Goal: Navigation & Orientation: Find specific page/section

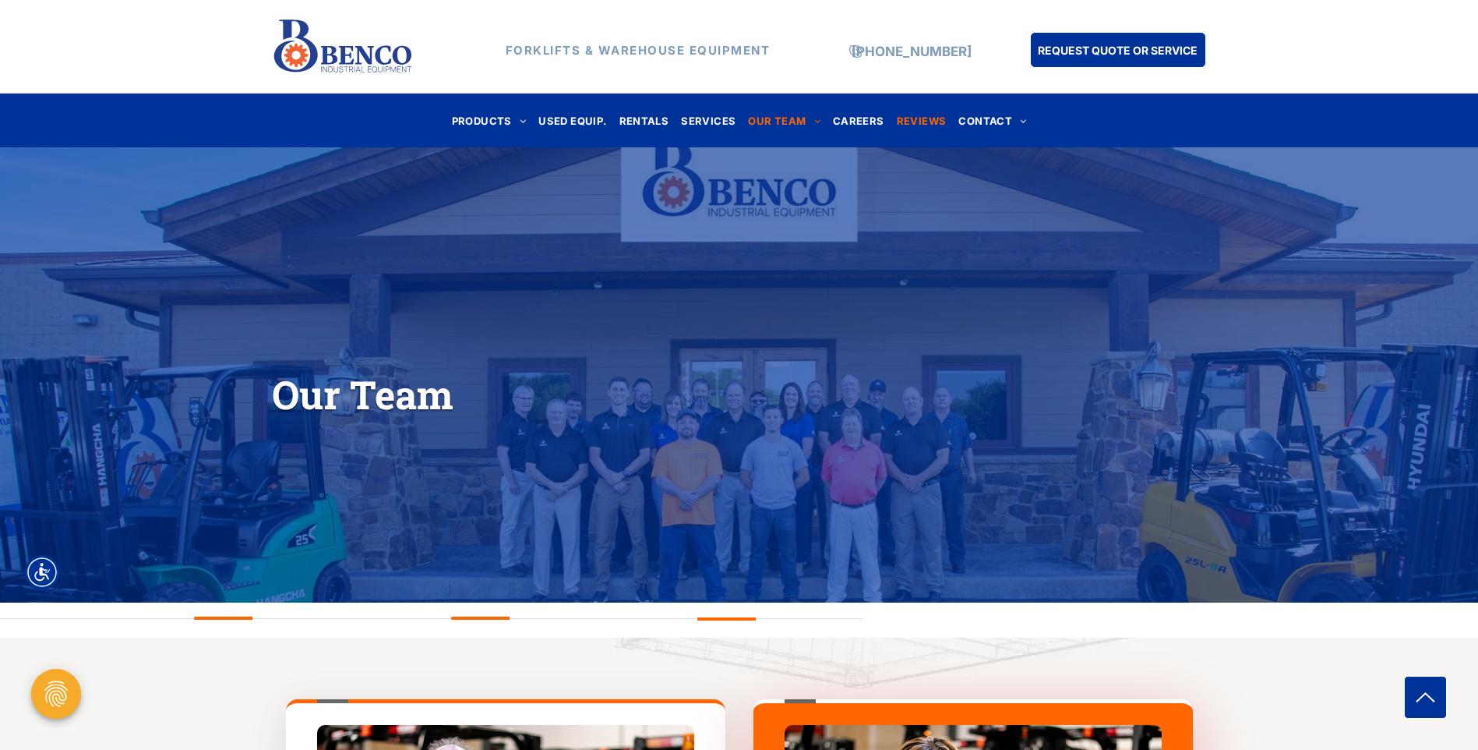
click at [914, 118] on span "REVIEWS" at bounding box center [922, 120] width 50 height 21
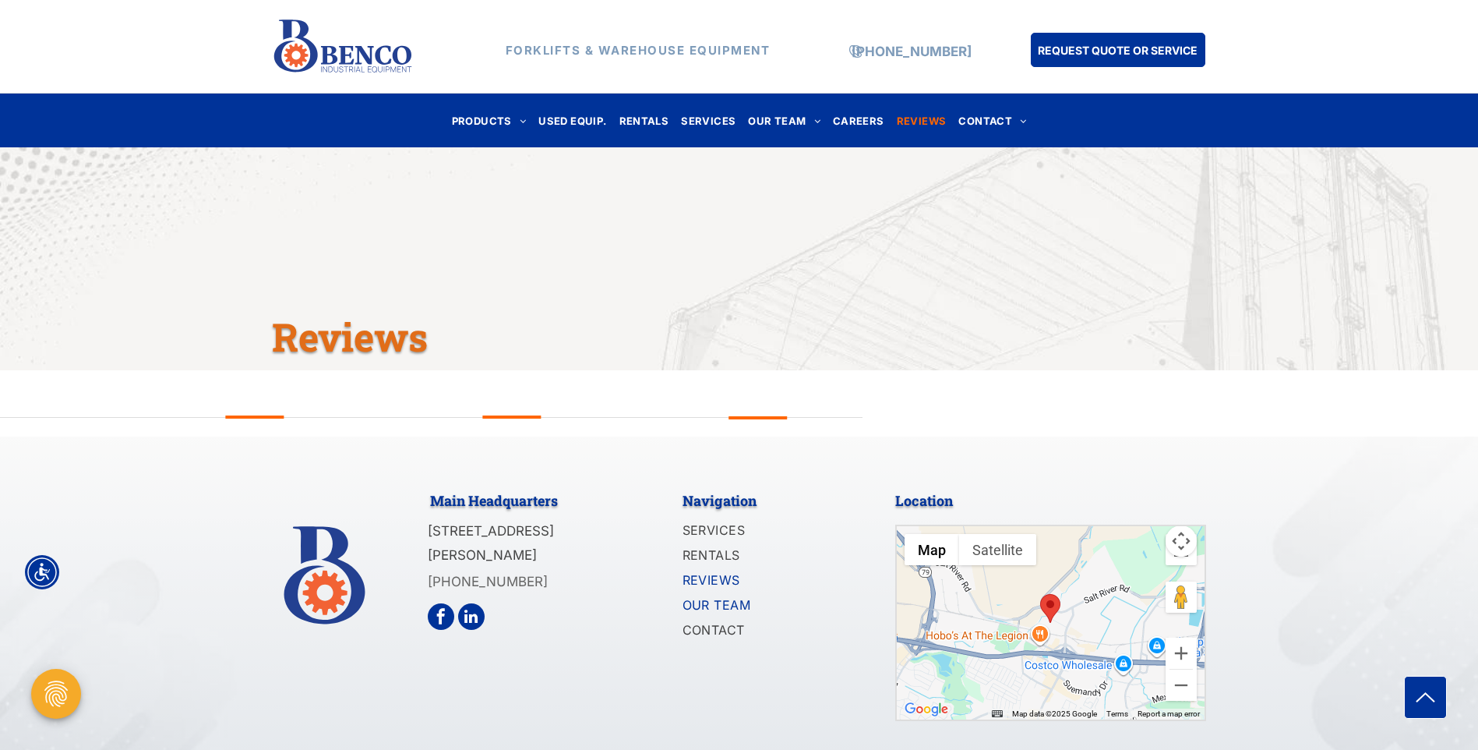
click at [717, 598] on span "OUR TEAM" at bounding box center [717, 604] width 69 height 19
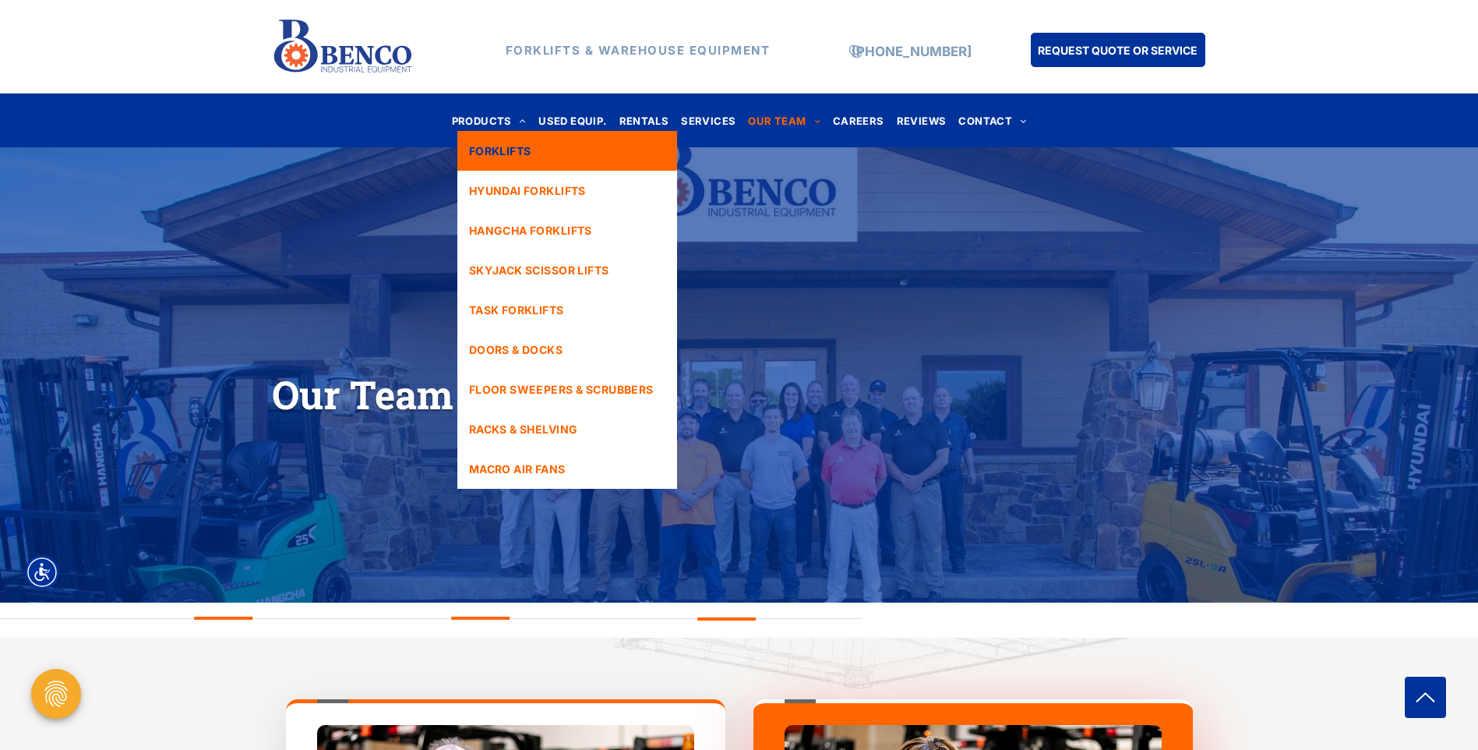
click at [539, 160] on link "FORKLIFTS" at bounding box center [567, 151] width 220 height 40
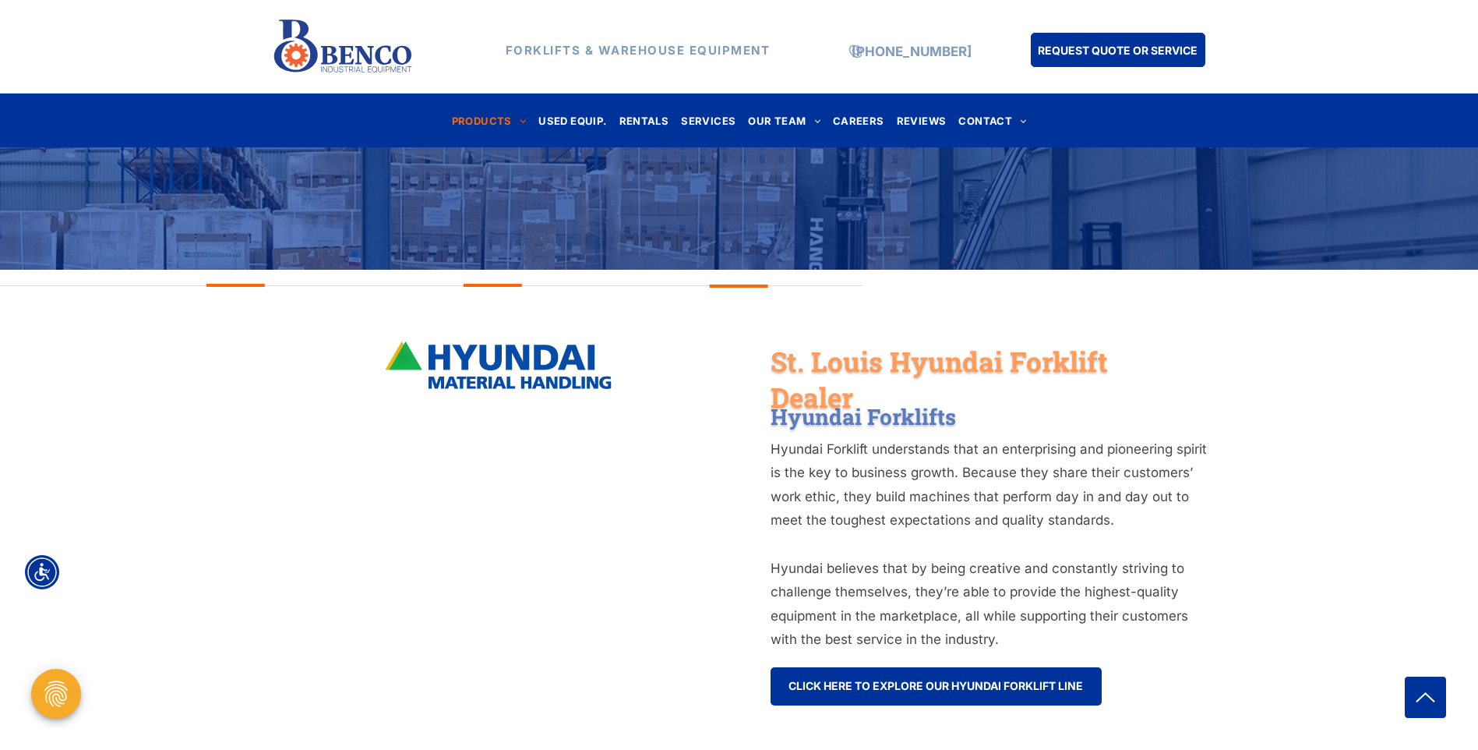
scroll to position [467, 0]
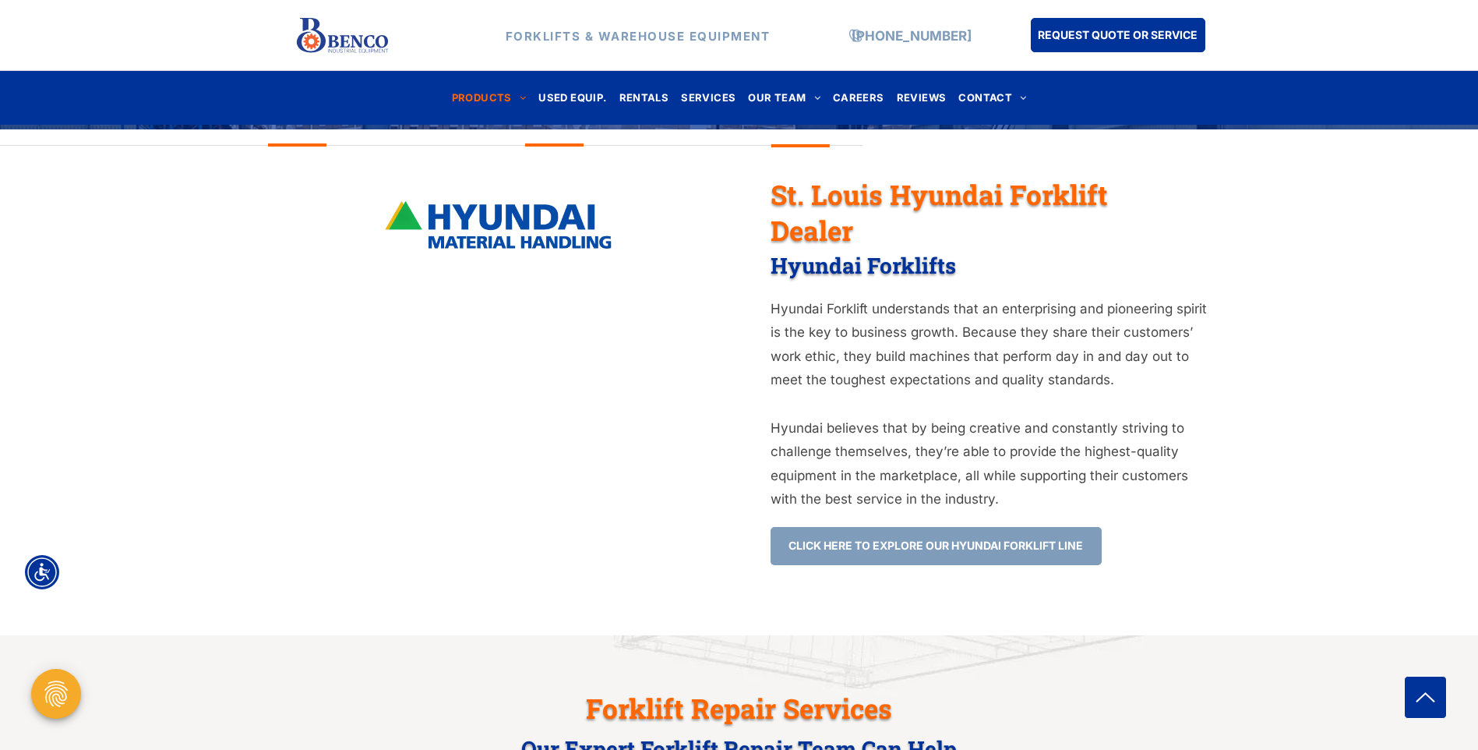
click at [982, 547] on span "CLICK HERE TO EXPLORE OUR HYUNDAI FORKLIFT LINE" at bounding box center [935, 545] width 295 height 29
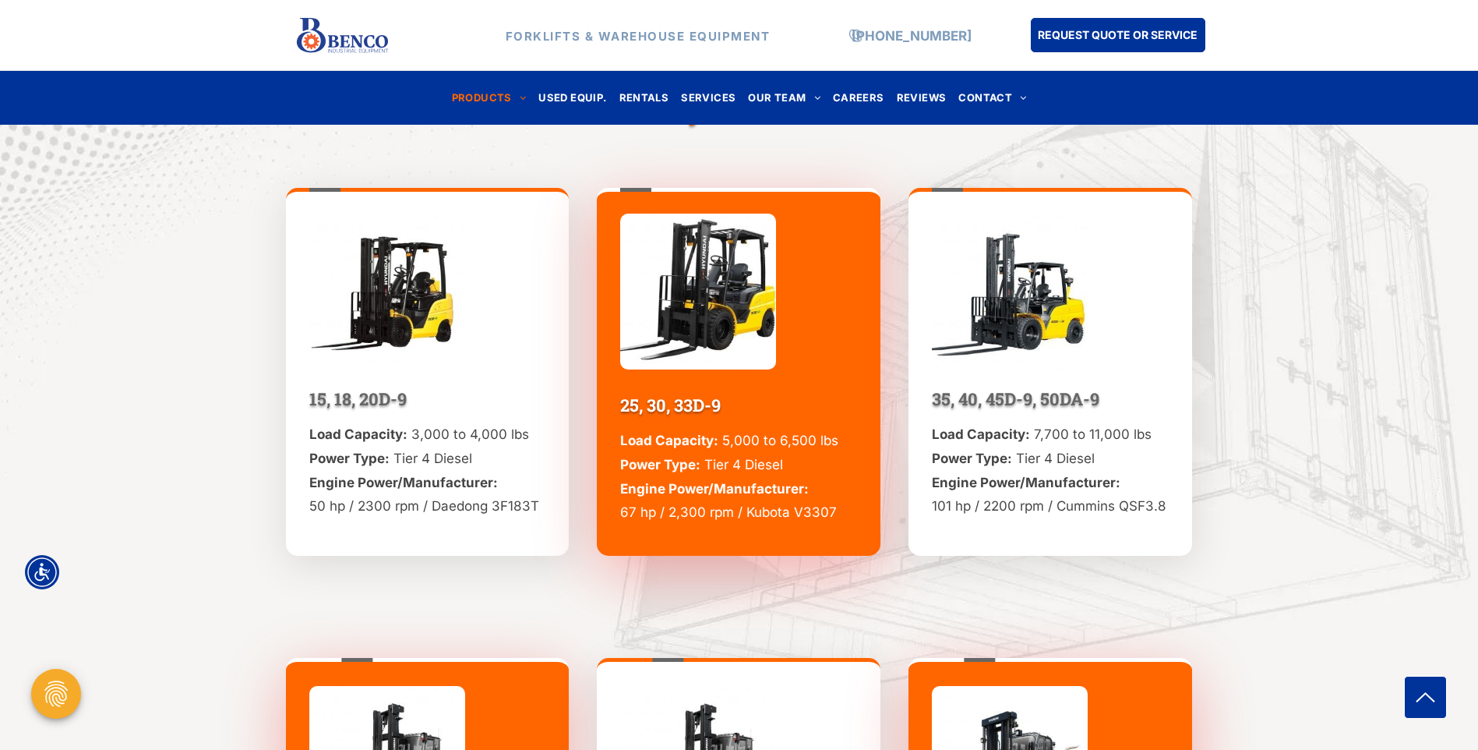
scroll to position [5766, 0]
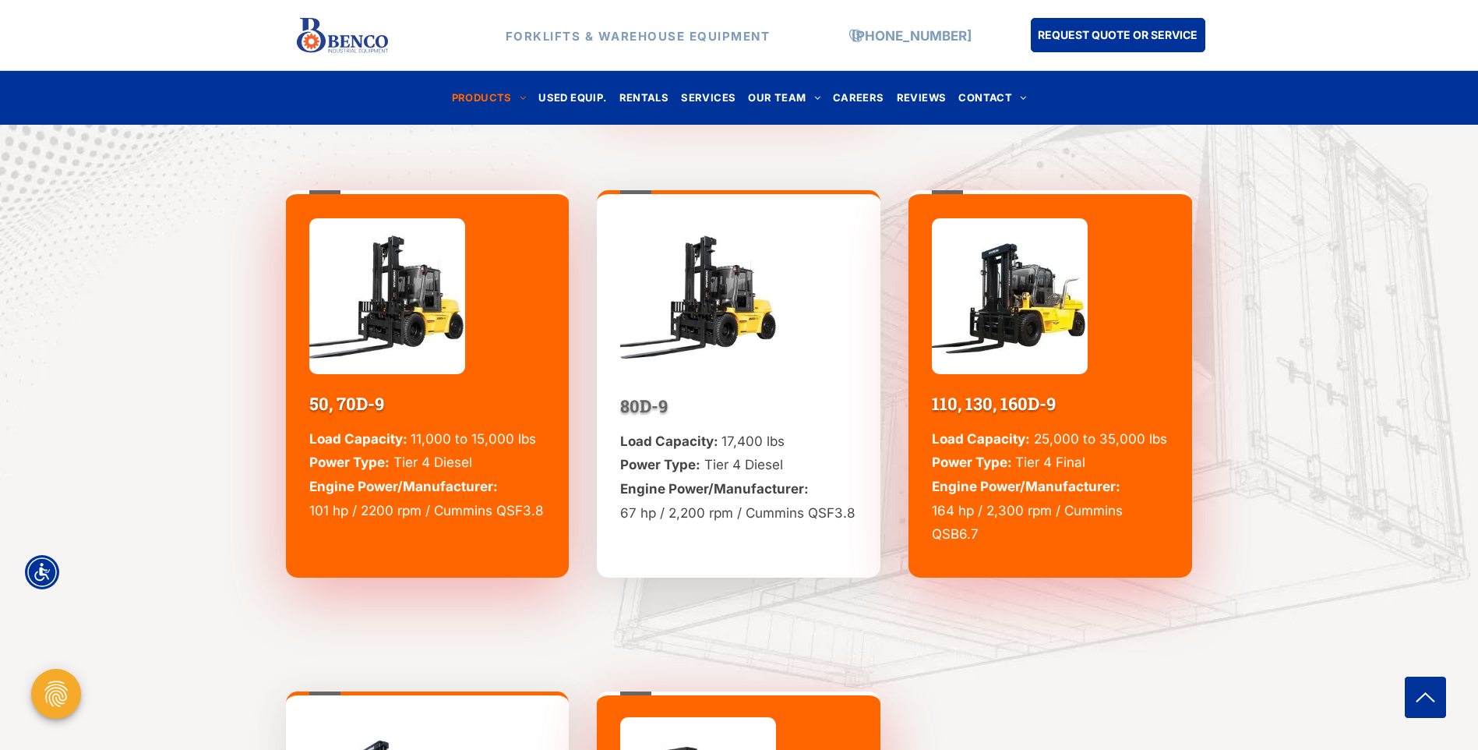
click at [362, 336] on img at bounding box center [387, 296] width 156 height 156
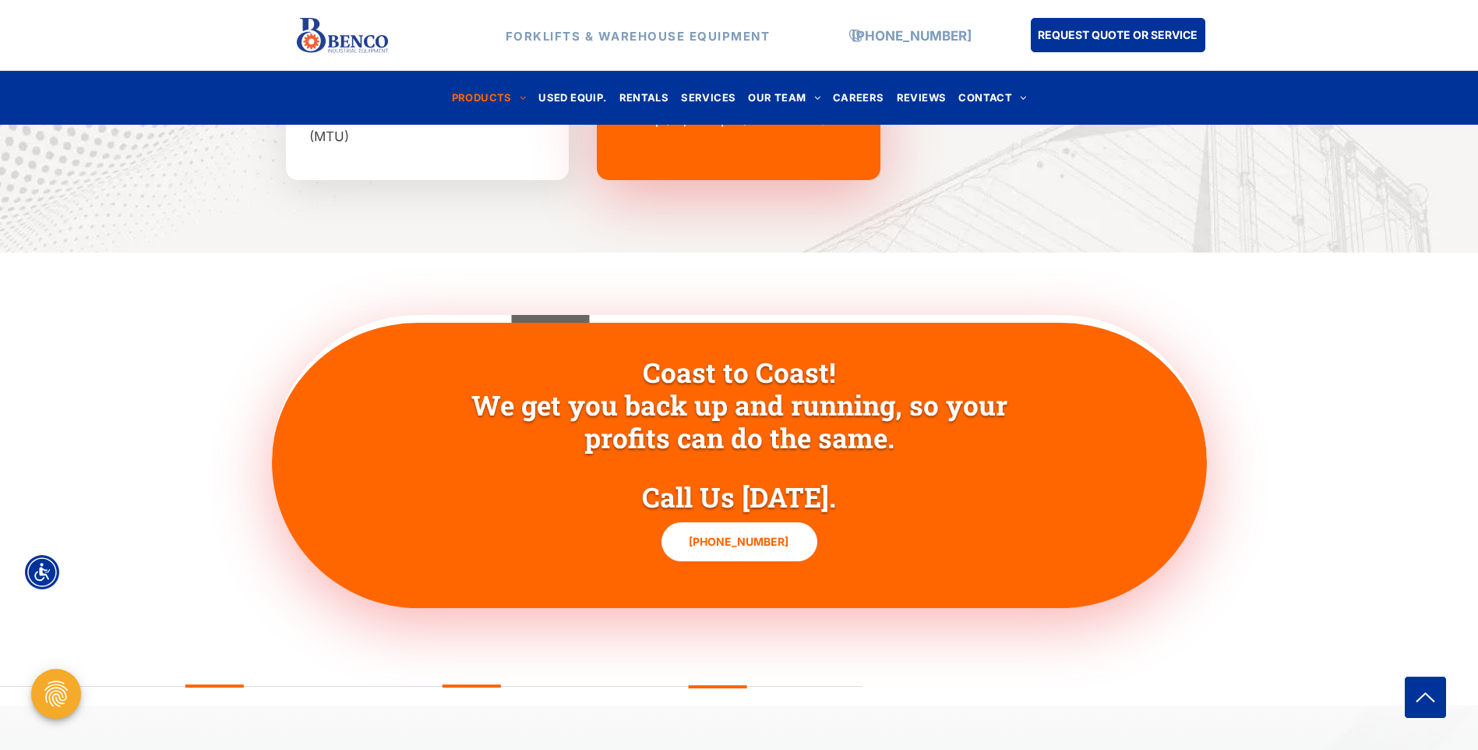
scroll to position [6973, 0]
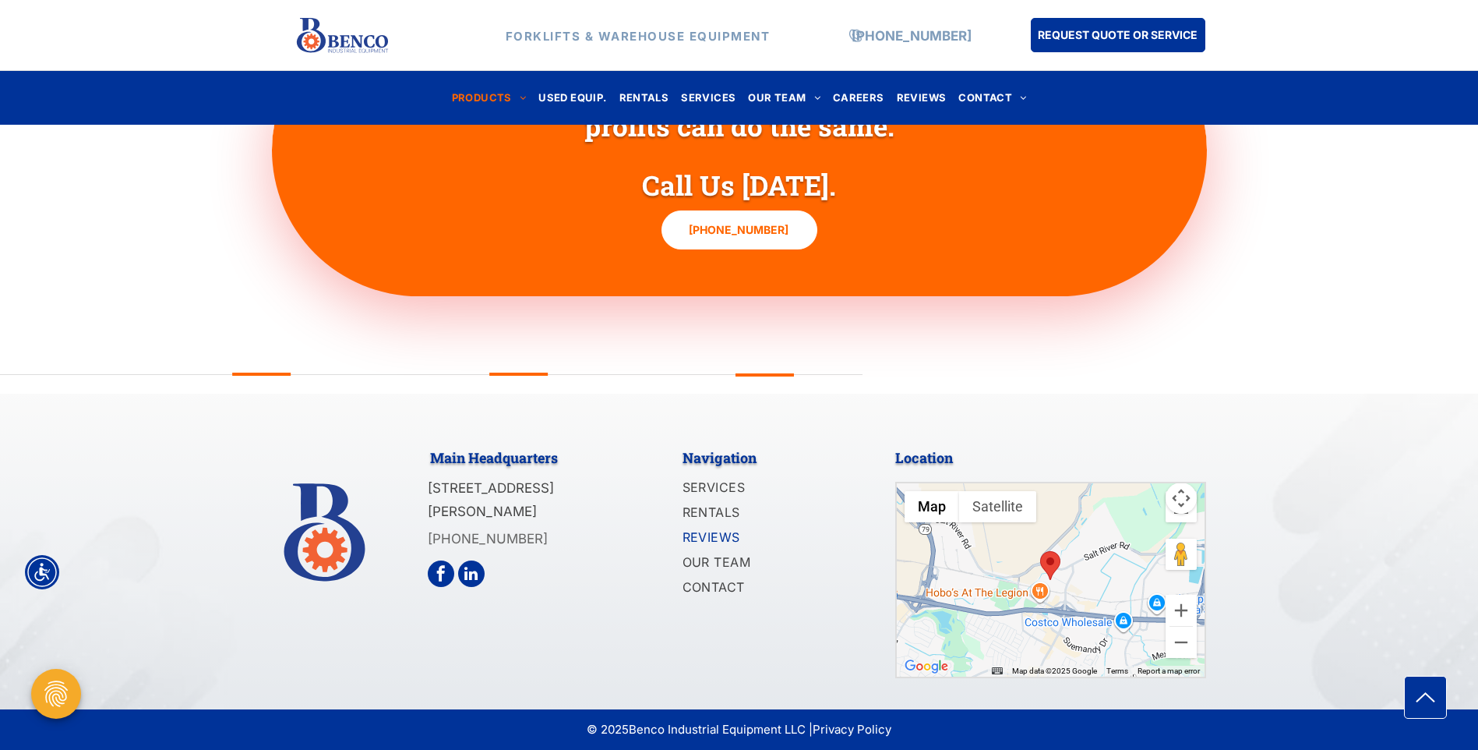
click at [725, 534] on span "REVIEWS" at bounding box center [712, 536] width 58 height 19
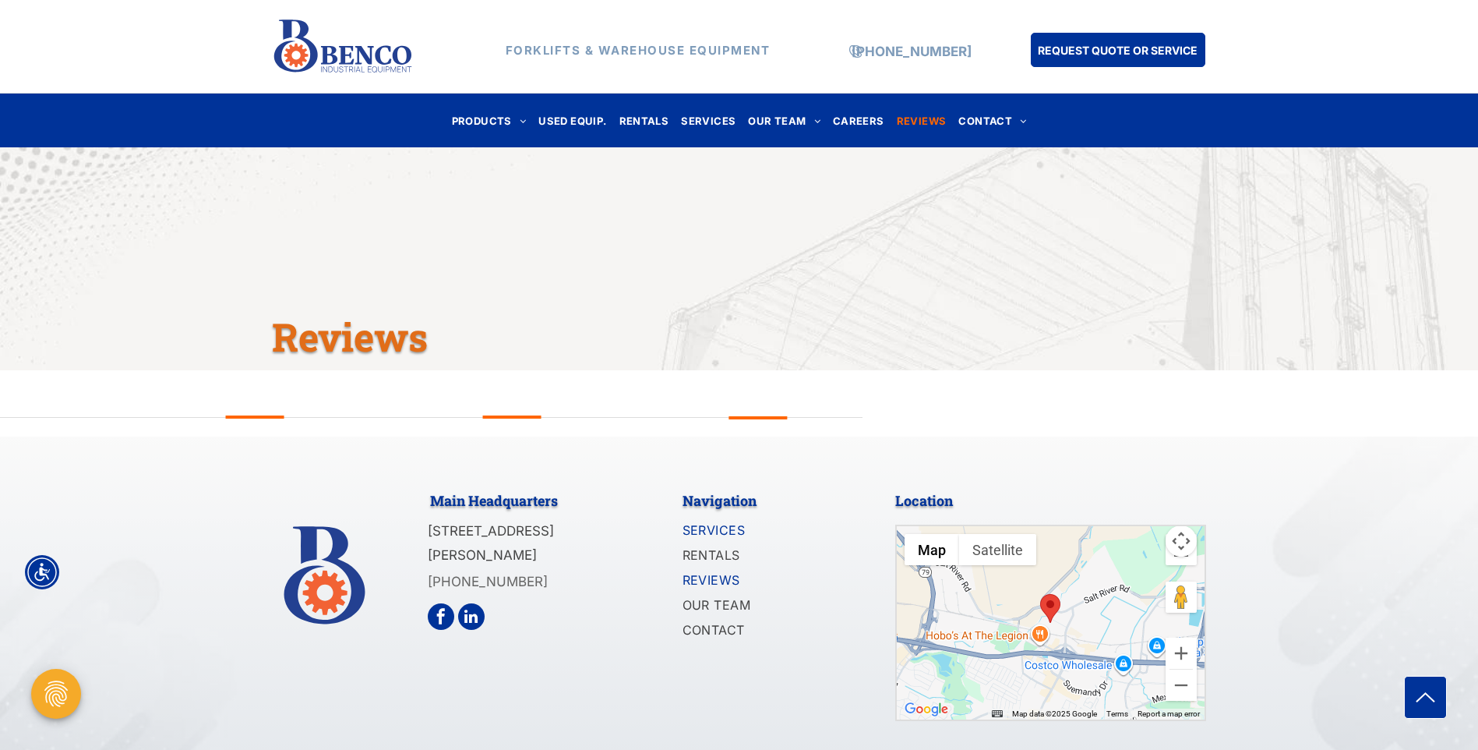
scroll to position [44, 0]
